Goal: Task Accomplishment & Management: Use online tool/utility

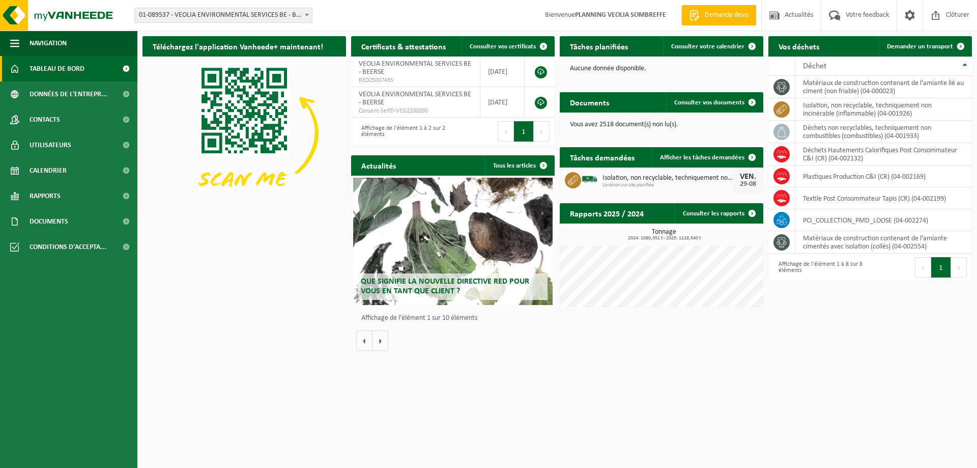
click at [200, 13] on span "01-089537 - VEOLIA ENVIRONMENTAL SERVICES BE - BEERSE" at bounding box center [223, 15] width 177 height 14
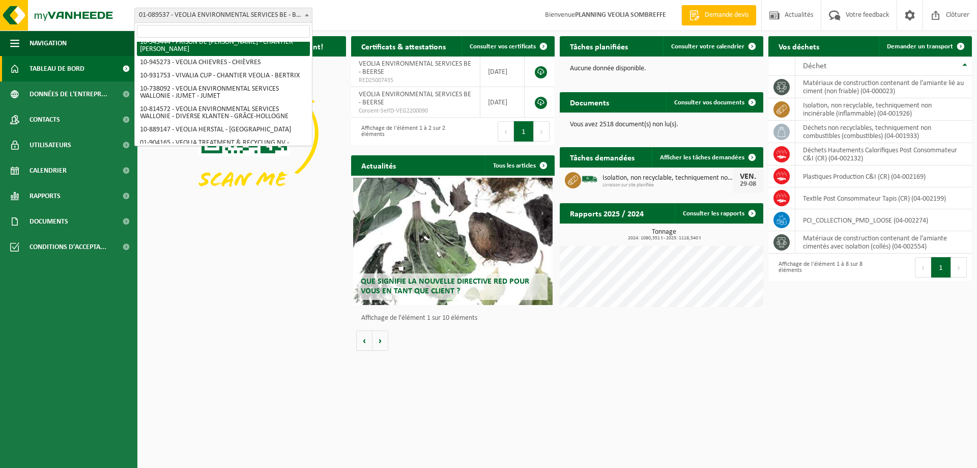
scroll to position [749, 0]
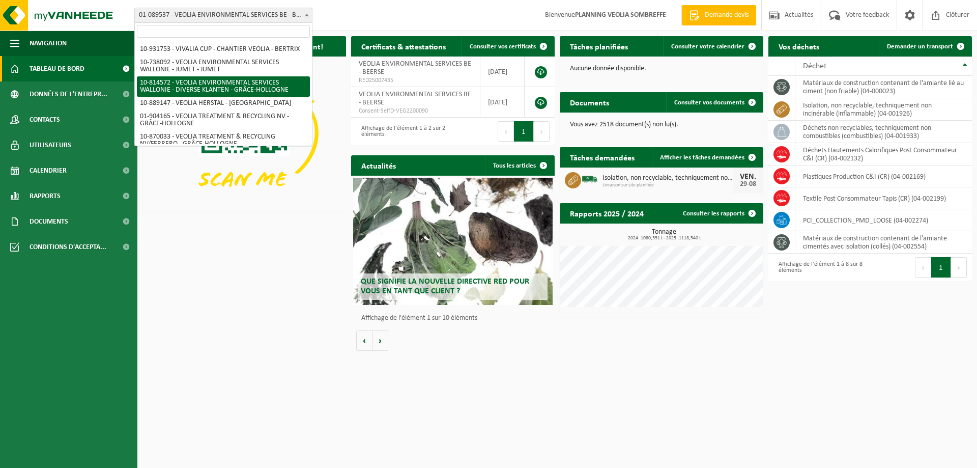
select select "37628"
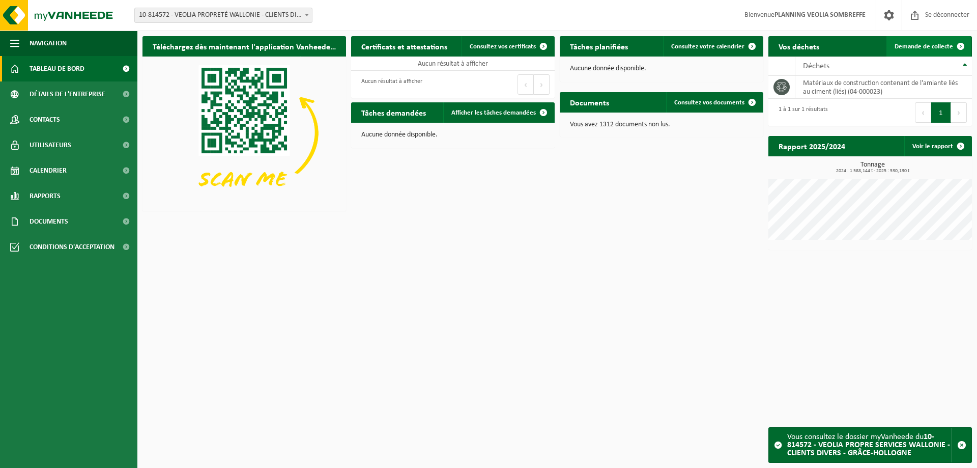
click at [919, 49] on font "Demande de collecte" at bounding box center [924, 46] width 59 height 7
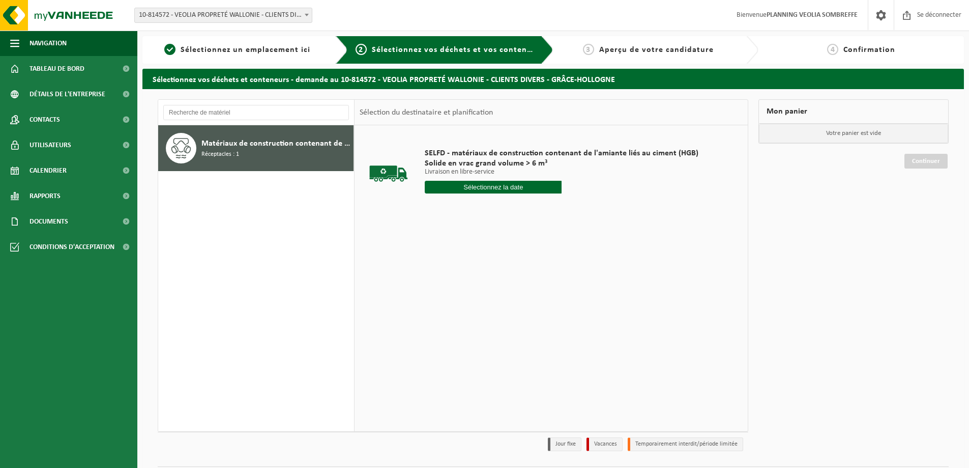
click at [522, 188] on input "text" at bounding box center [493, 187] width 137 height 13
click at [506, 322] on font "29" at bounding box center [509, 320] width 8 height 8
type input "Van 2025-08-29"
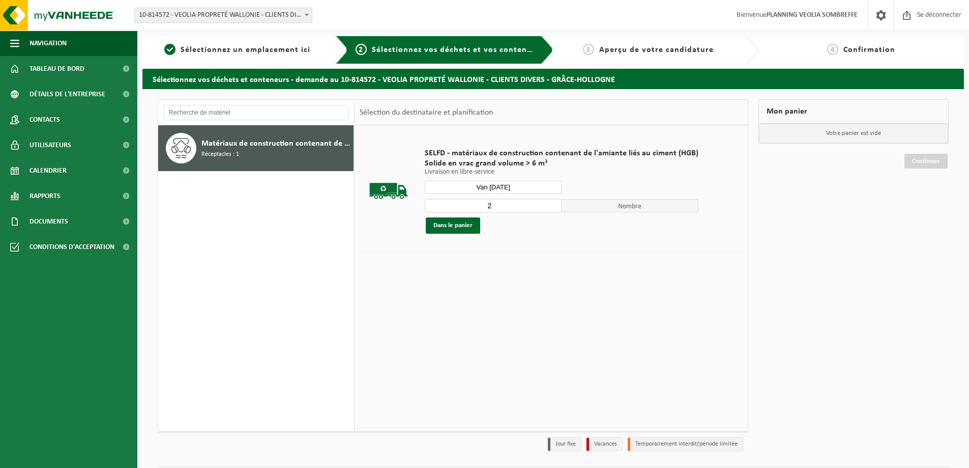
type input "2"
click at [551, 202] on input "2" at bounding box center [493, 205] width 137 height 13
click at [455, 222] on font "Dans le panier" at bounding box center [453, 225] width 39 height 7
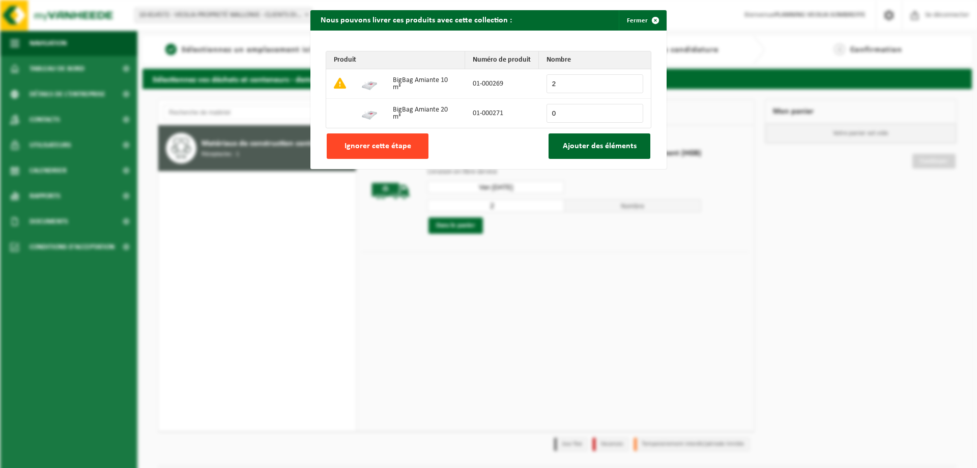
click at [345, 150] on font "Ignorer cette étape" at bounding box center [377, 146] width 67 height 8
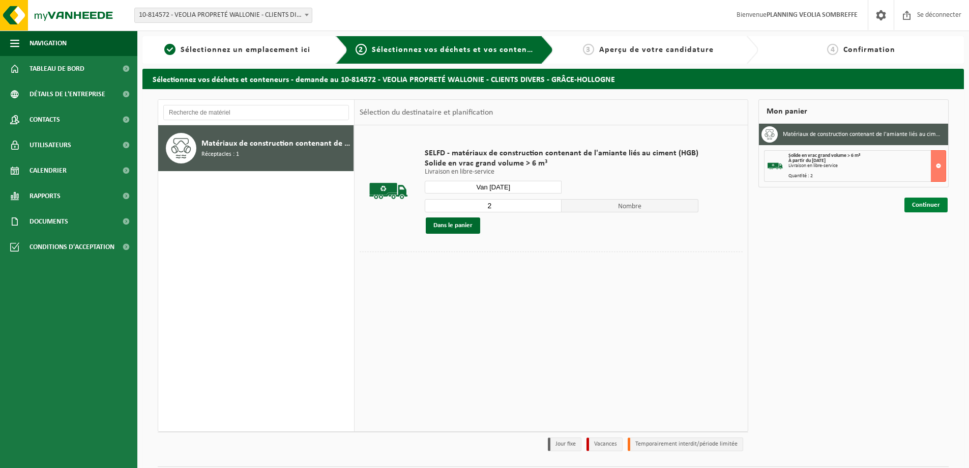
click at [928, 205] on font "Continuer" at bounding box center [926, 205] width 28 height 7
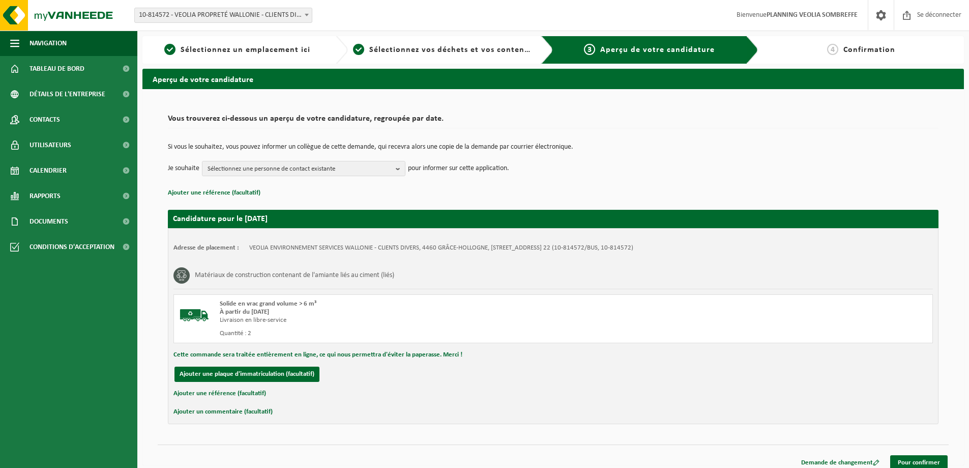
scroll to position [9, 0]
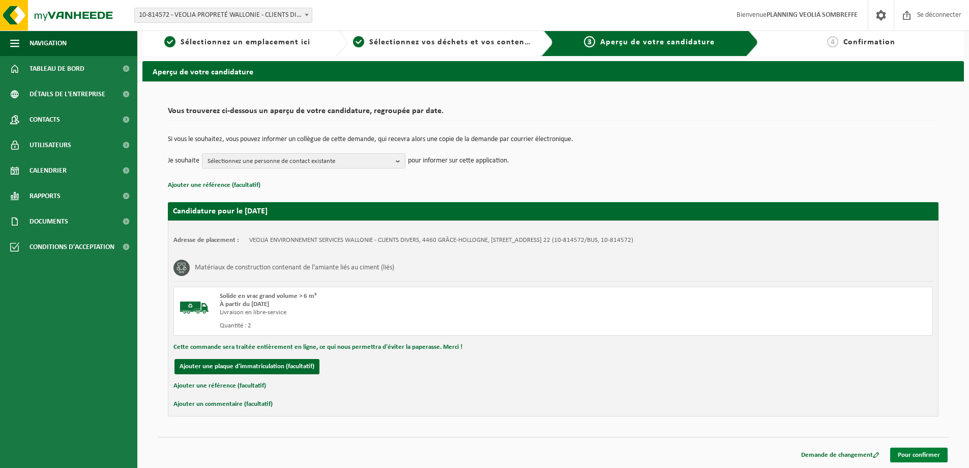
click at [913, 453] on font "Pour confirmer" at bounding box center [919, 454] width 42 height 7
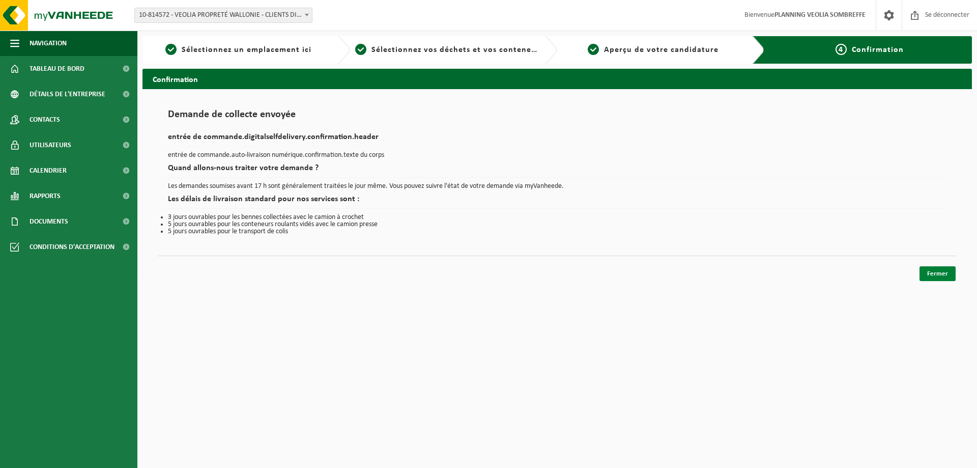
click at [940, 274] on font "Fermer" at bounding box center [937, 273] width 21 height 7
